Goal: Task Accomplishment & Management: Manage account settings

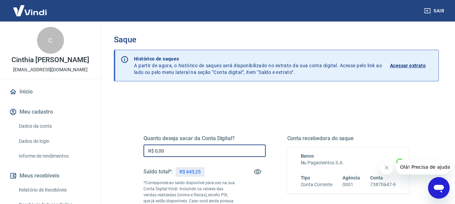
click at [173, 155] on input "R$ 0,00" at bounding box center [204, 151] width 122 height 12
type input "R$ 643,25"
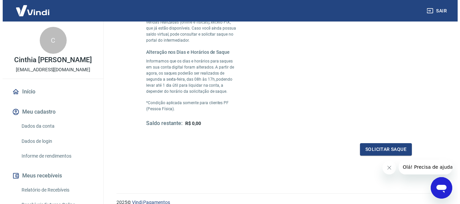
scroll to position [175, 0]
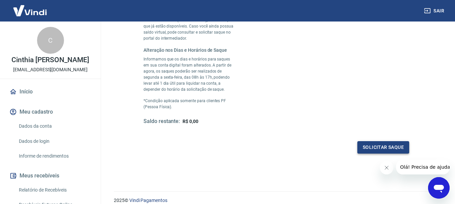
click at [384, 147] on button "Solicitar saque" at bounding box center [383, 147] width 52 height 12
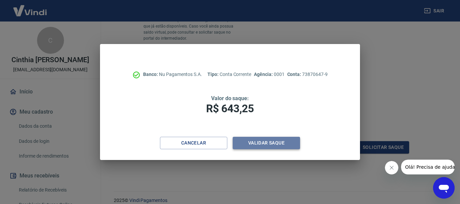
click at [281, 141] on button "Validar saque" at bounding box center [266, 143] width 67 height 12
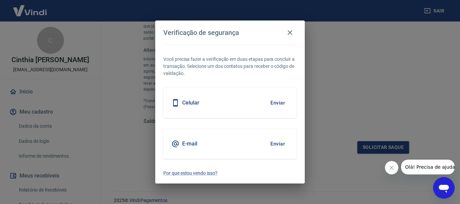
click at [250, 99] on div "Celular Enviar" at bounding box center [229, 103] width 133 height 30
click at [275, 143] on button "Enviar" at bounding box center [278, 144] width 22 height 14
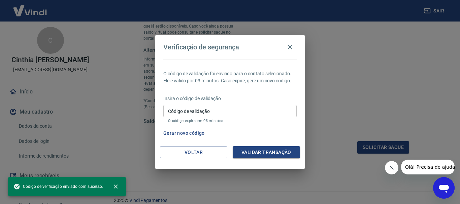
click at [170, 112] on input "Código de validação" at bounding box center [229, 111] width 133 height 12
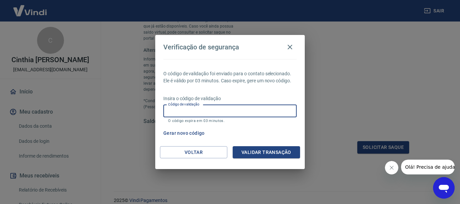
paste input "526285"
type input "526285"
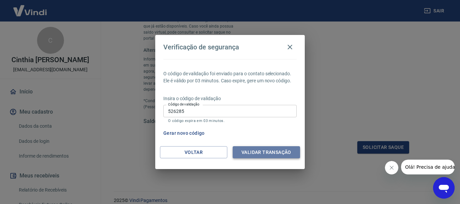
click at [268, 156] on button "Validar transação" at bounding box center [266, 152] width 67 height 12
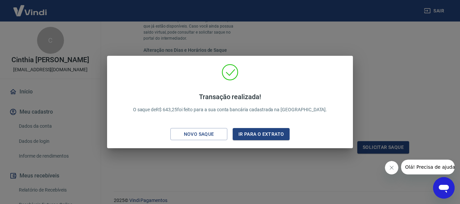
click at [263, 169] on div "Transação realizada! O saque de R$ 643,25 foi feito para a sua conta bancária c…" at bounding box center [230, 102] width 460 height 204
